Goal: Transaction & Acquisition: Book appointment/travel/reservation

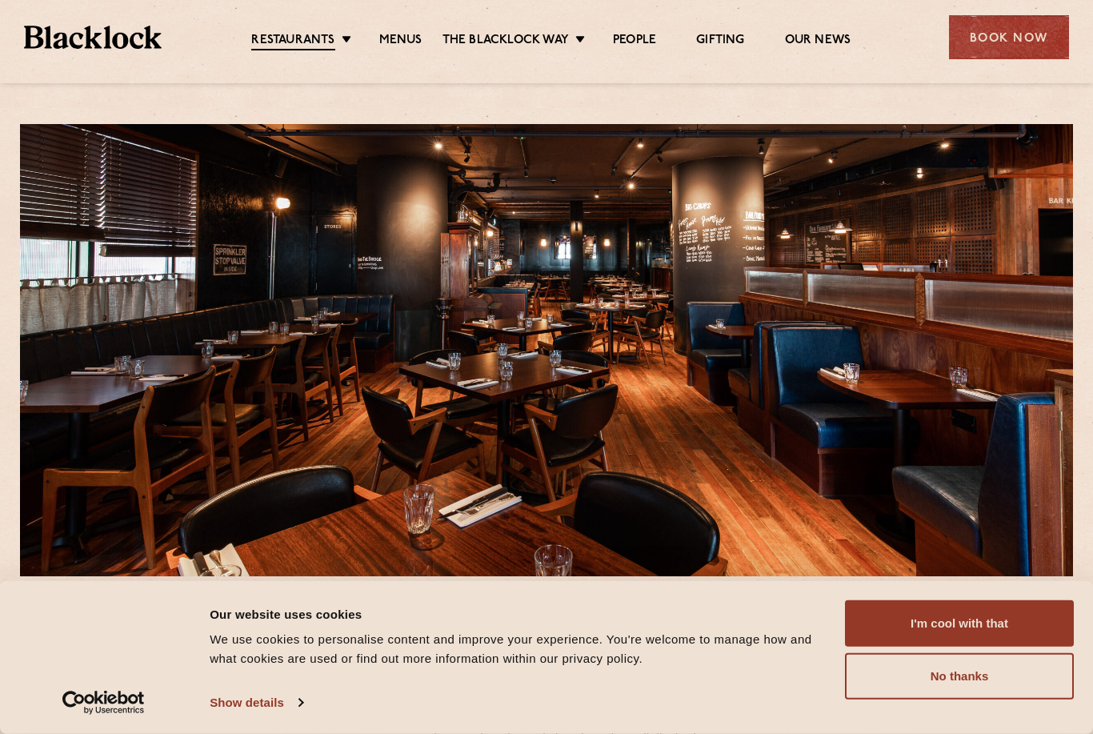
click at [1010, 38] on div "Book Now" at bounding box center [1009, 37] width 120 height 44
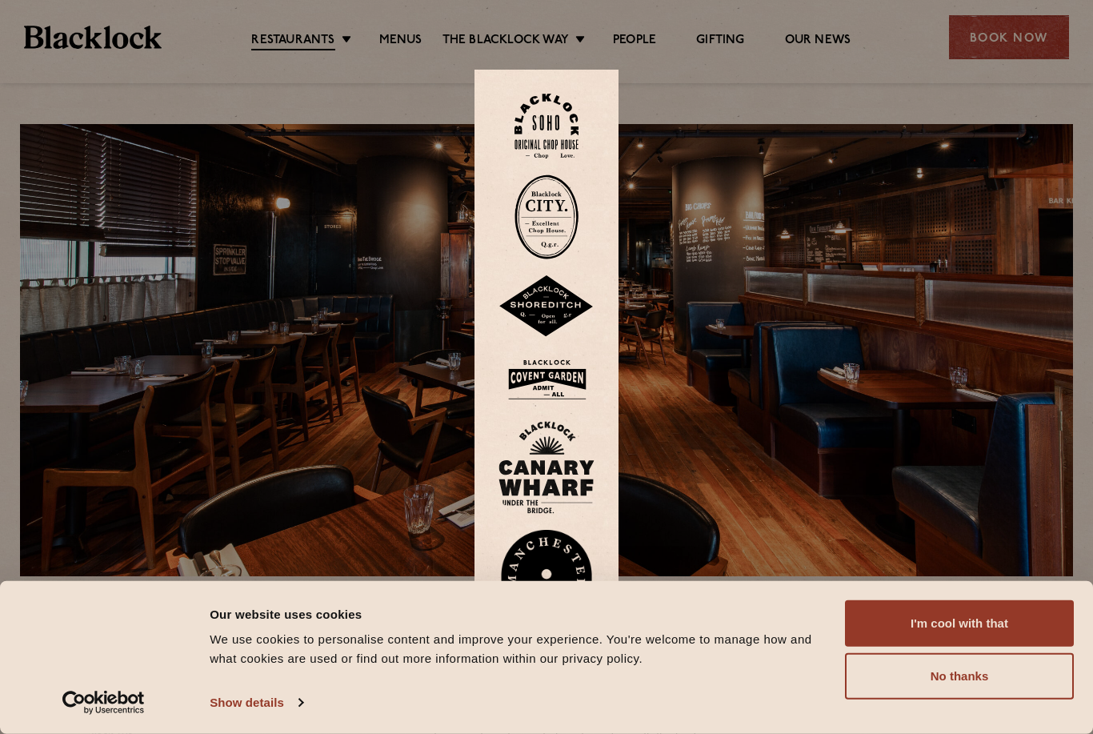
click at [1013, 612] on button "I'm cool with that" at bounding box center [959, 623] width 229 height 46
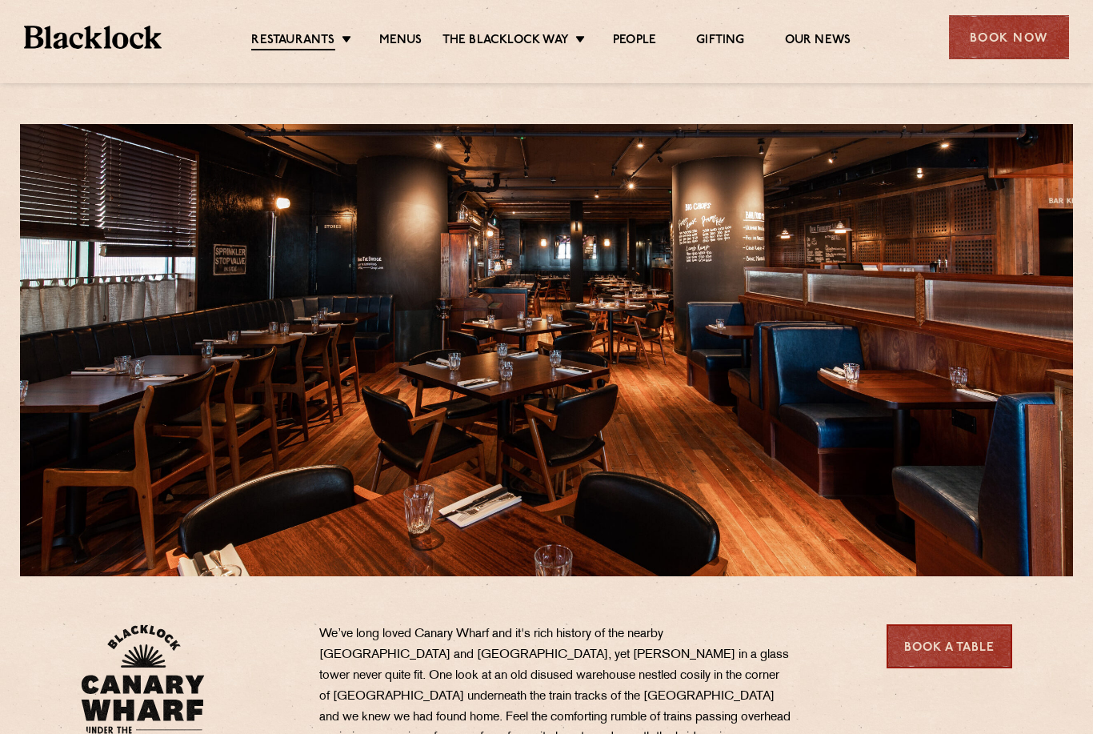
click at [1032, 34] on div "Book Now" at bounding box center [1009, 37] width 120 height 44
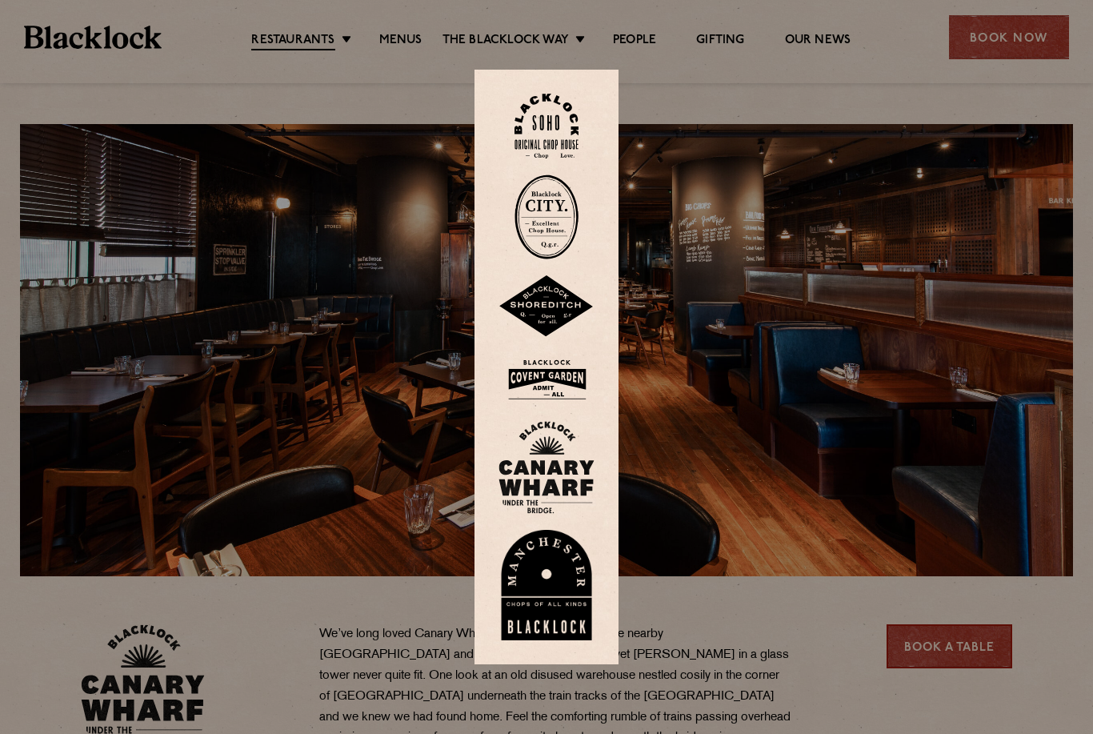
click at [557, 626] on img at bounding box center [547, 585] width 96 height 110
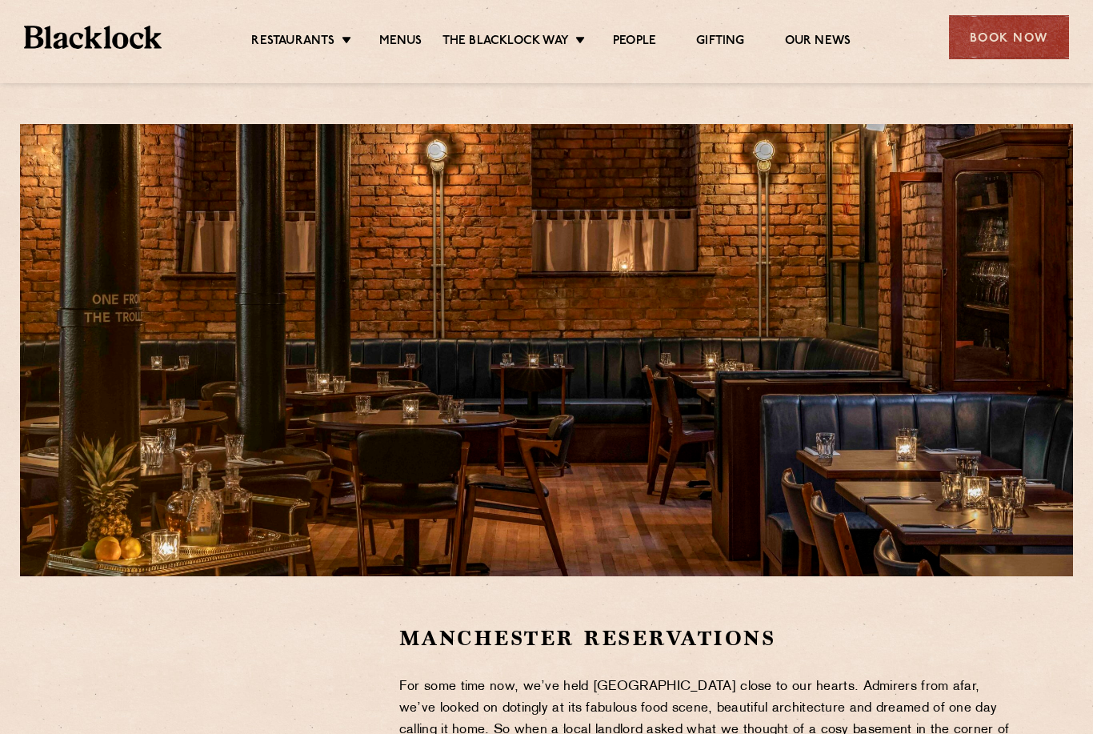
click at [1024, 30] on div "Book Now" at bounding box center [1009, 37] width 120 height 44
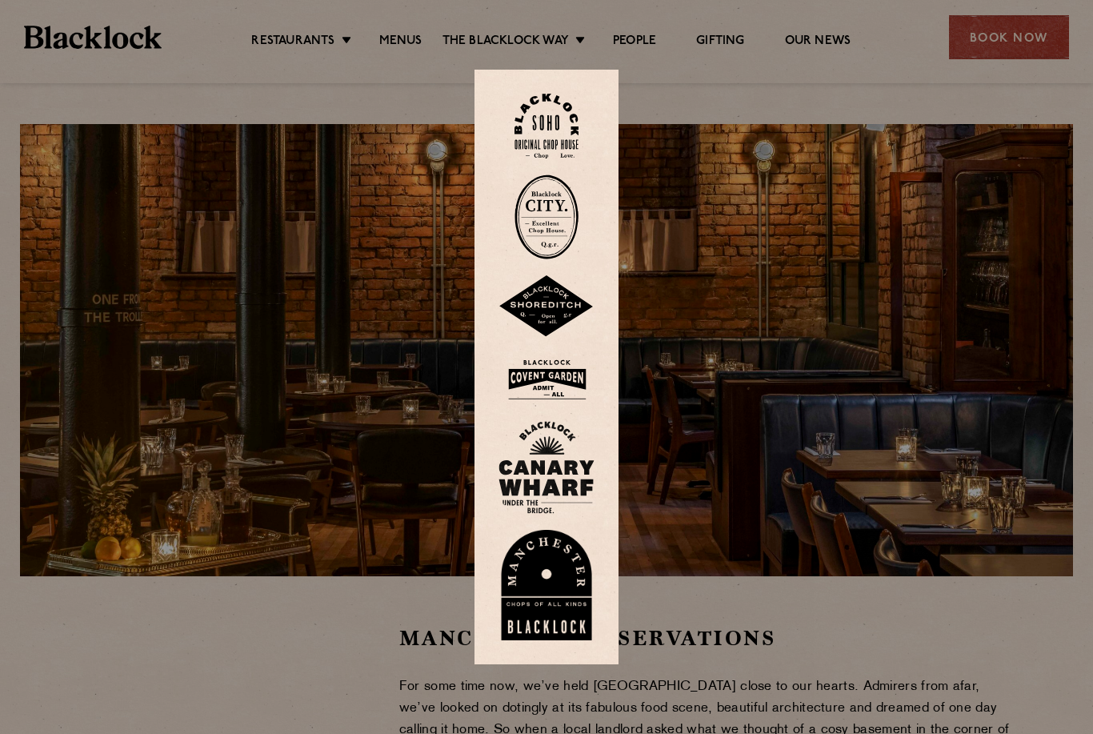
click at [558, 503] on img at bounding box center [547, 467] width 96 height 93
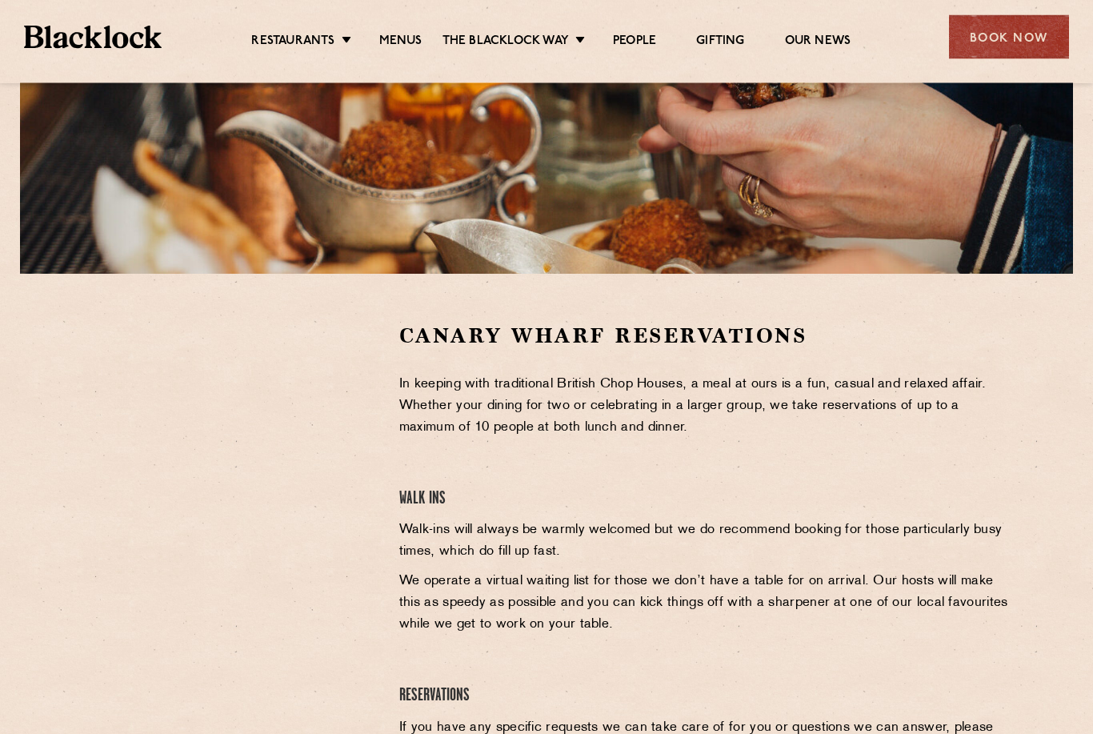
scroll to position [366, 0]
